Goal: Obtain resource: Obtain resource

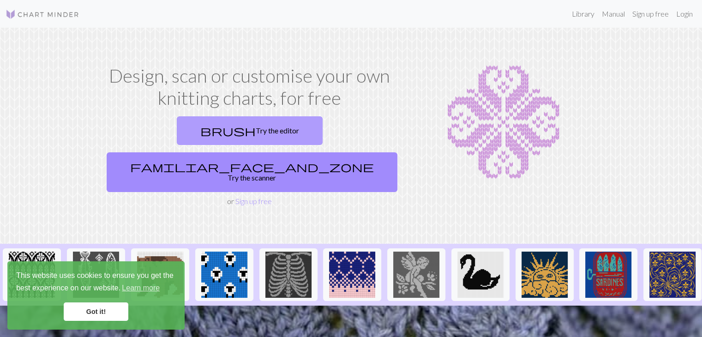
click at [177, 127] on link "brush Try the editor" at bounding box center [250, 130] width 146 height 29
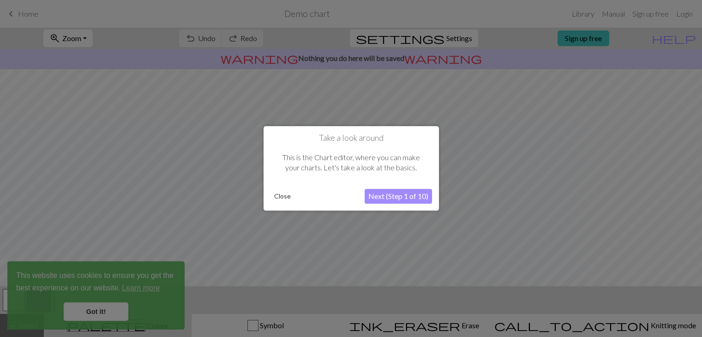
click at [277, 200] on button "Close" at bounding box center [282, 197] width 24 height 14
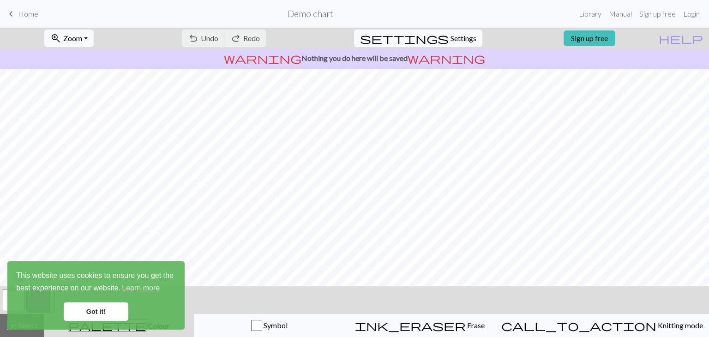
click at [441, 35] on button "settings Settings" at bounding box center [418, 39] width 128 height 18
select select "aran"
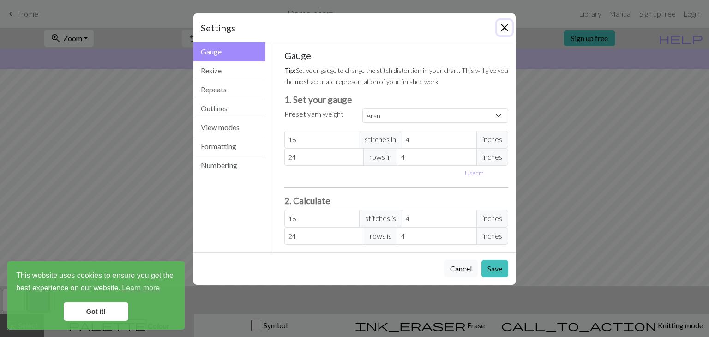
click at [500, 27] on button "Close" at bounding box center [504, 27] width 15 height 15
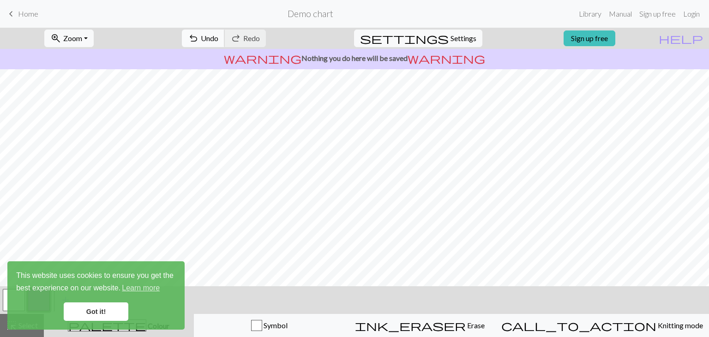
click at [225, 43] on button "undo Undo Undo" at bounding box center [203, 39] width 43 height 18
click at [218, 39] on span "Undo" at bounding box center [210, 38] width 18 height 9
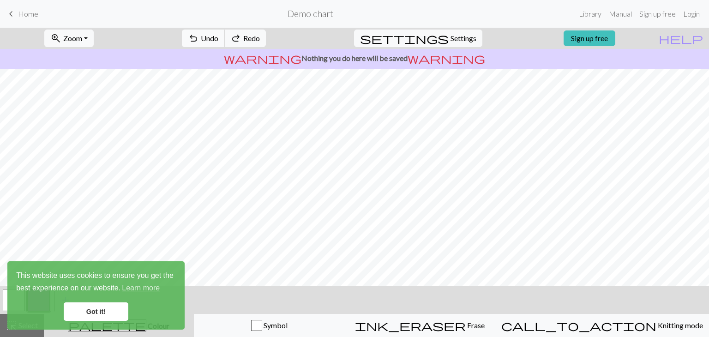
click at [218, 39] on span "Undo" at bounding box center [210, 38] width 18 height 9
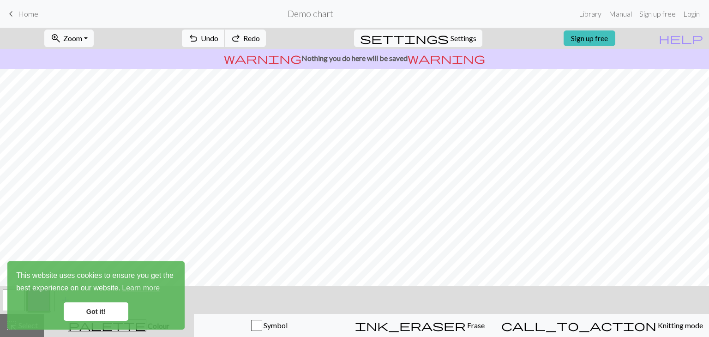
click at [218, 39] on span "Undo" at bounding box center [210, 38] width 18 height 9
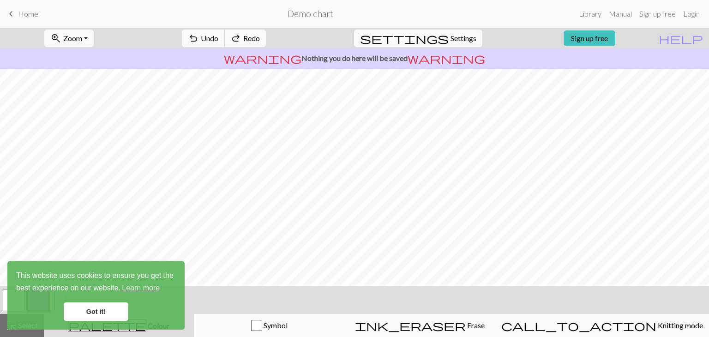
click at [218, 39] on span "Undo" at bounding box center [210, 38] width 18 height 9
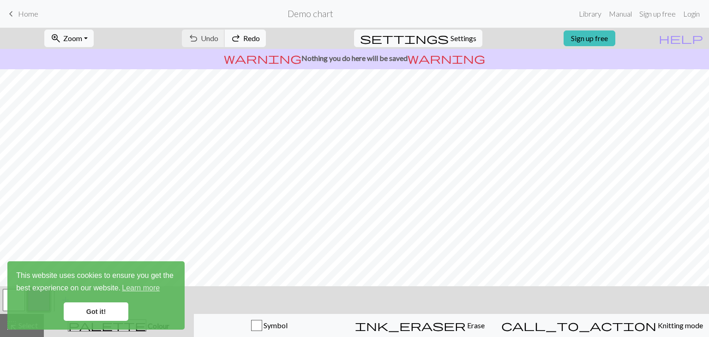
click at [245, 39] on div "undo Undo Undo redo Redo Redo" at bounding box center [224, 38] width 98 height 21
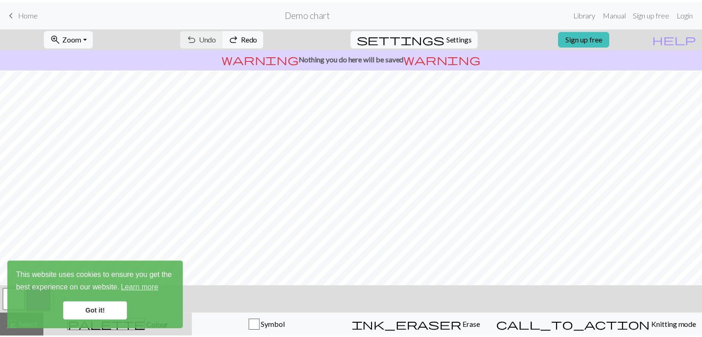
scroll to position [54, 0]
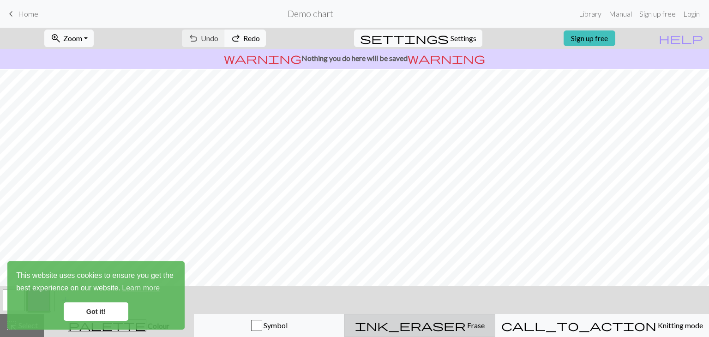
click at [465, 325] on span "Erase" at bounding box center [474, 325] width 19 height 9
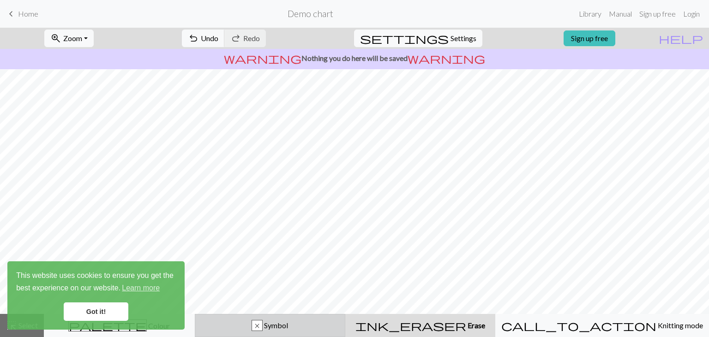
click at [262, 325] on div "x" at bounding box center [257, 325] width 10 height 11
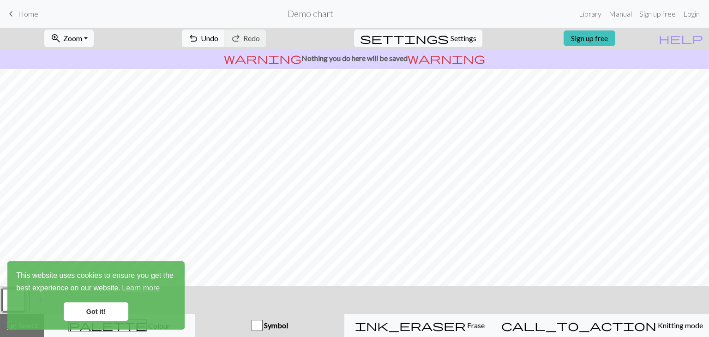
click at [262, 325] on div "button" at bounding box center [256, 325] width 11 height 11
click at [188, 325] on div "palette Colour Colour" at bounding box center [119, 325] width 139 height 12
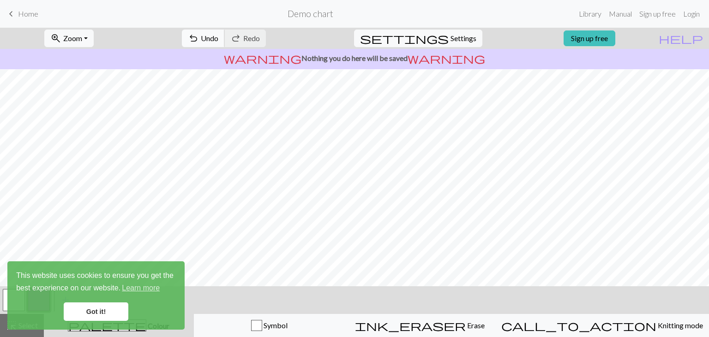
click at [199, 43] on span "undo" at bounding box center [193, 38] width 11 height 13
click at [14, 12] on span "keyboard_arrow_left" at bounding box center [11, 13] width 11 height 13
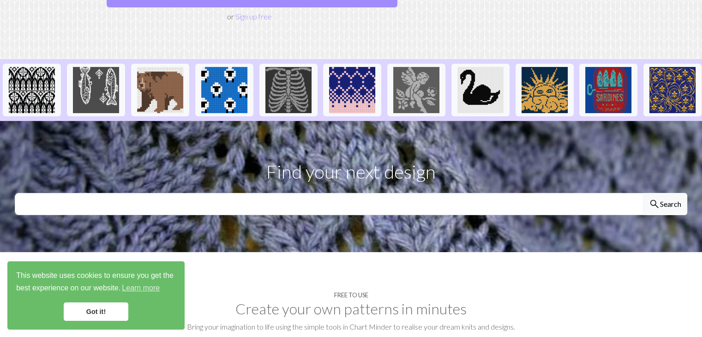
scroll to position [186, 0]
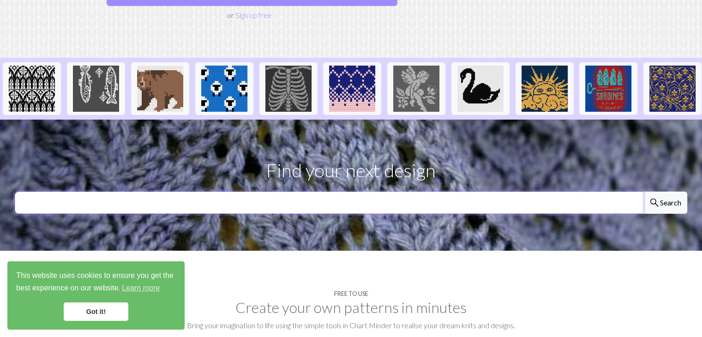
click at [266, 191] on input "text" at bounding box center [329, 202] width 628 height 22
type input "[PERSON_NAME]"
click at [643, 191] on button "search Search" at bounding box center [665, 202] width 44 height 22
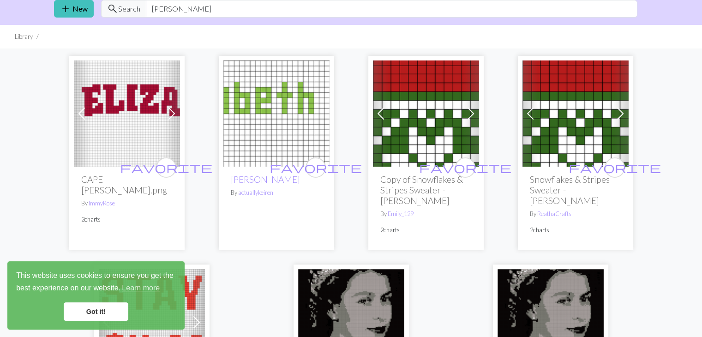
scroll to position [35, 0]
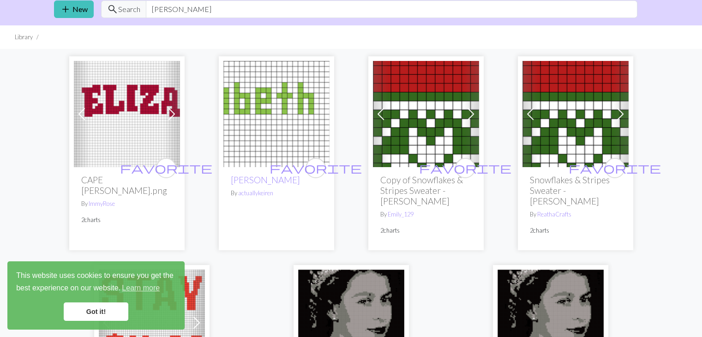
click at [264, 159] on img at bounding box center [276, 114] width 106 height 106
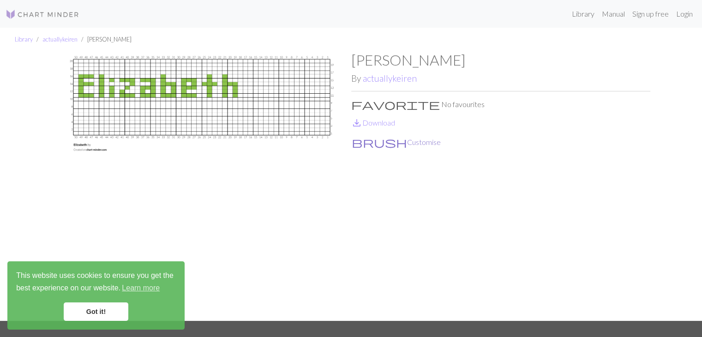
click at [362, 138] on button "brush Customise" at bounding box center [396, 142] width 90 height 12
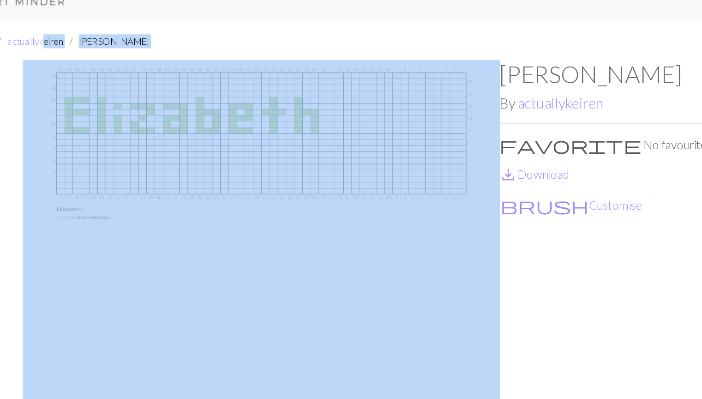
drag, startPoint x: 65, startPoint y: 45, endPoint x: 176, endPoint y: 179, distance: 174.0
click at [176, 179] on div "Library actuallykeiren Elizabeth Elizabeth By actuallykeiren favorite No favour…" at bounding box center [351, 199] width 702 height 342
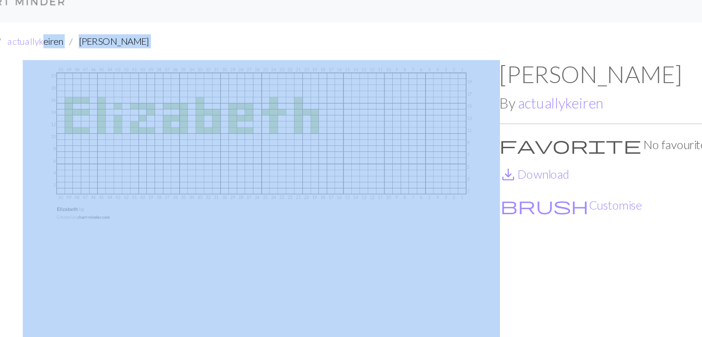
click at [106, 30] on ul "Library actuallykeiren Elizabeth" at bounding box center [351, 40] width 702 height 24
drag, startPoint x: 69, startPoint y: 47, endPoint x: 96, endPoint y: 104, distance: 63.2
click at [96, 104] on div "Library actuallykeiren Elizabeth Elizabeth By actuallykeiren favorite No favour…" at bounding box center [351, 174] width 702 height 293
click at [128, 33] on ul "Library actuallykeiren Elizabeth" at bounding box center [351, 40] width 702 height 24
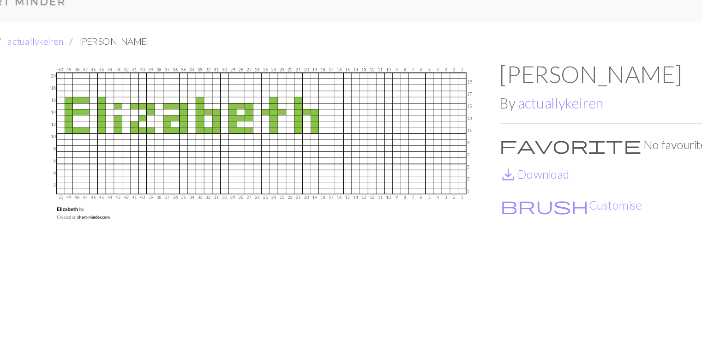
click at [163, 39] on ul "Library actuallykeiren Elizabeth" at bounding box center [351, 40] width 702 height 24
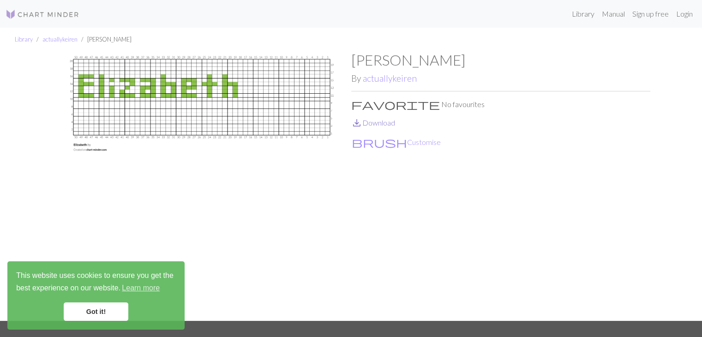
click at [358, 125] on span "save_alt" at bounding box center [356, 122] width 11 height 13
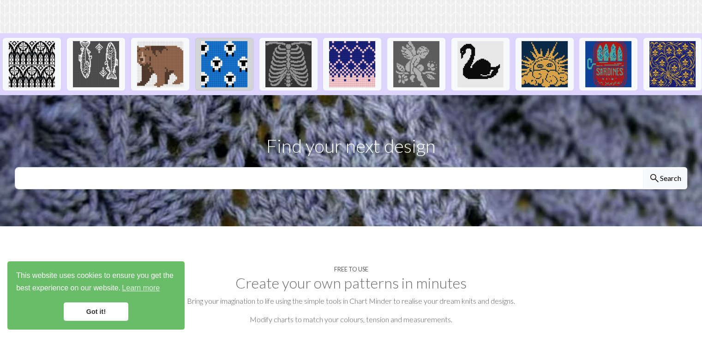
scroll to position [211, 0]
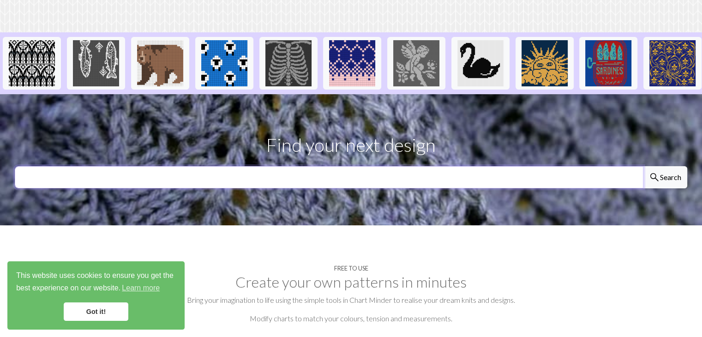
click at [232, 166] on input "text" at bounding box center [329, 177] width 628 height 22
type input "patron en zic zac de mocila"
click at [643, 166] on button "search Search" at bounding box center [665, 177] width 44 height 22
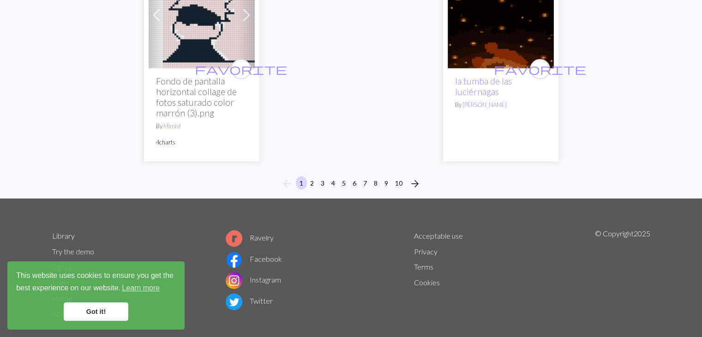
scroll to position [2579, 0]
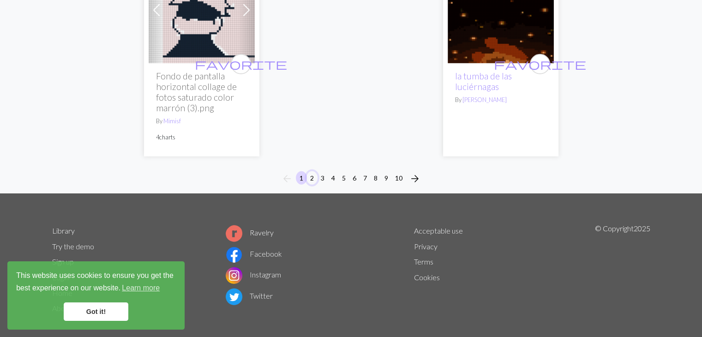
click at [313, 171] on button "2" at bounding box center [311, 177] width 11 height 13
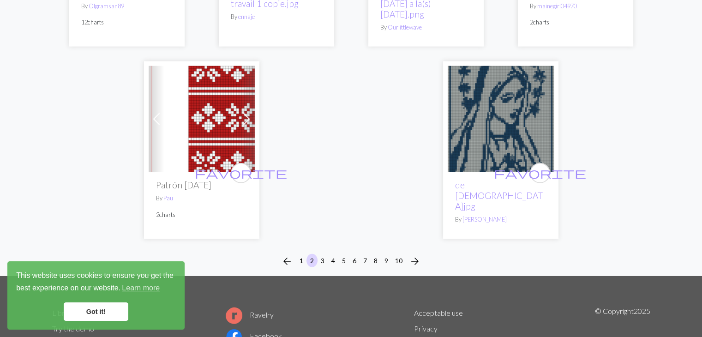
scroll to position [2397, 0]
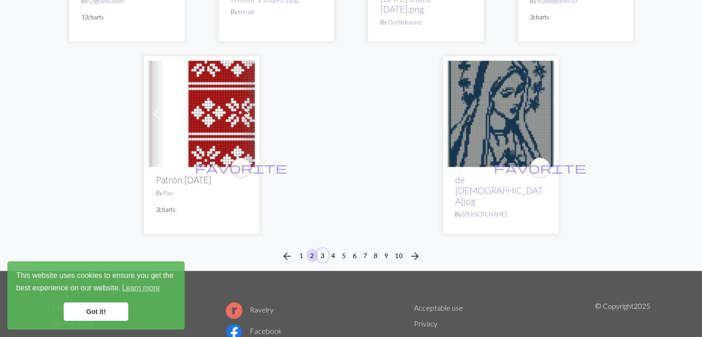
click at [322, 262] on button "3" at bounding box center [322, 255] width 11 height 13
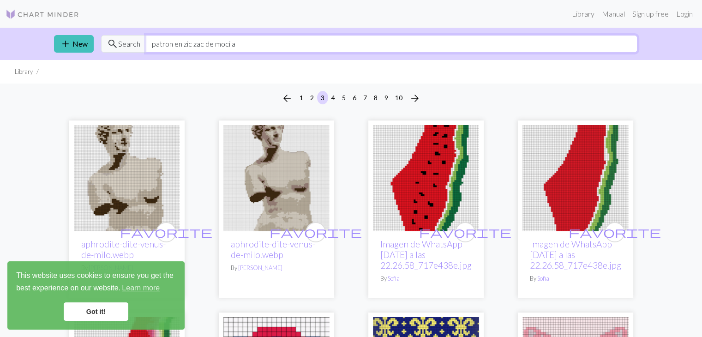
click at [248, 45] on input "patron en zic zac de mocila" at bounding box center [391, 44] width 491 height 18
type input "patron en zic zac para mochila"
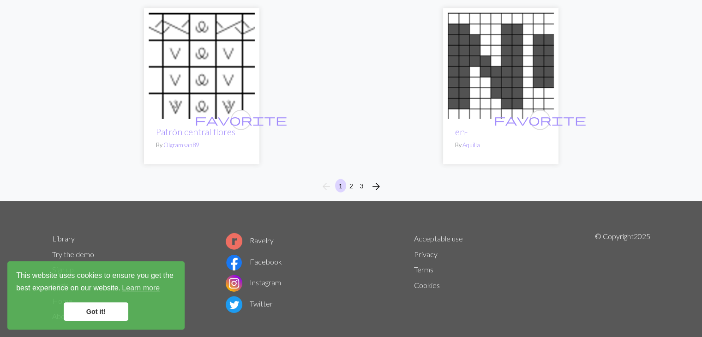
scroll to position [2433, 0]
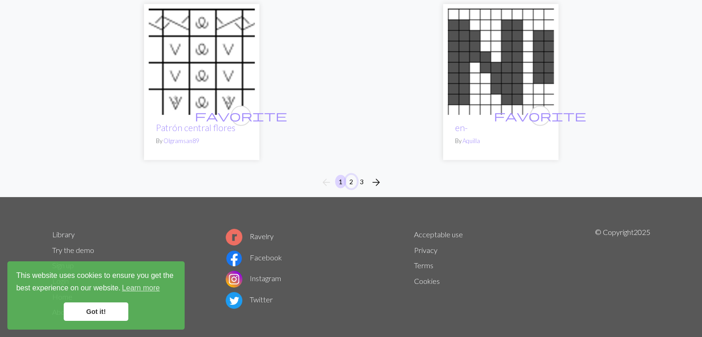
click at [352, 175] on button "2" at bounding box center [351, 181] width 11 height 13
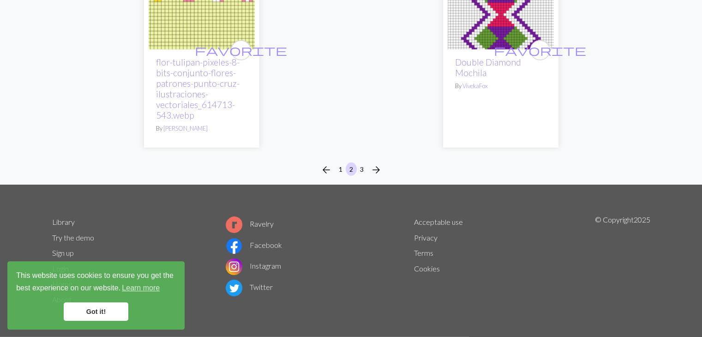
scroll to position [2589, 0]
click at [362, 167] on button "3" at bounding box center [361, 168] width 11 height 13
